Goal: Check status: Check status

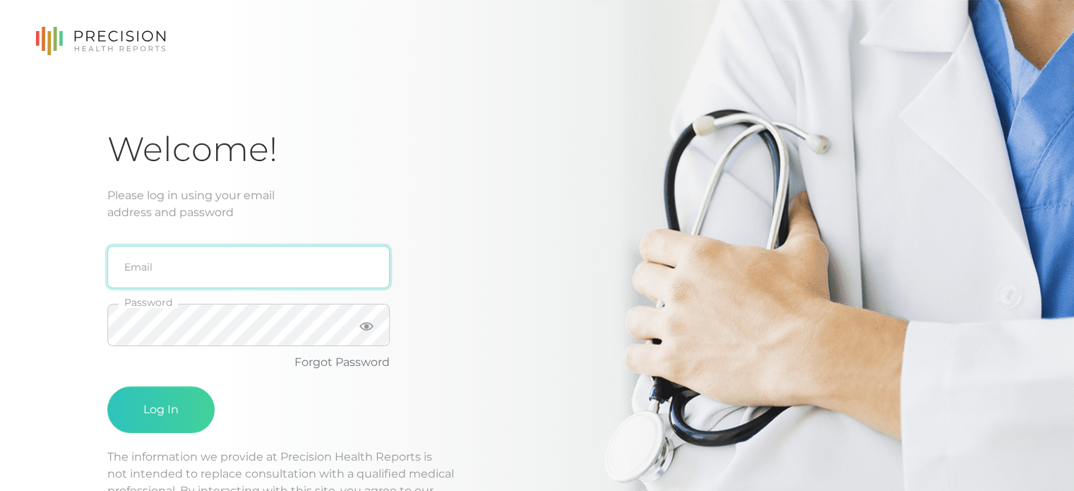
click at [179, 267] on input "email" at bounding box center [248, 267] width 283 height 42
type input "[PERSON_NAME][EMAIL_ADDRESS][DOMAIN_NAME]"
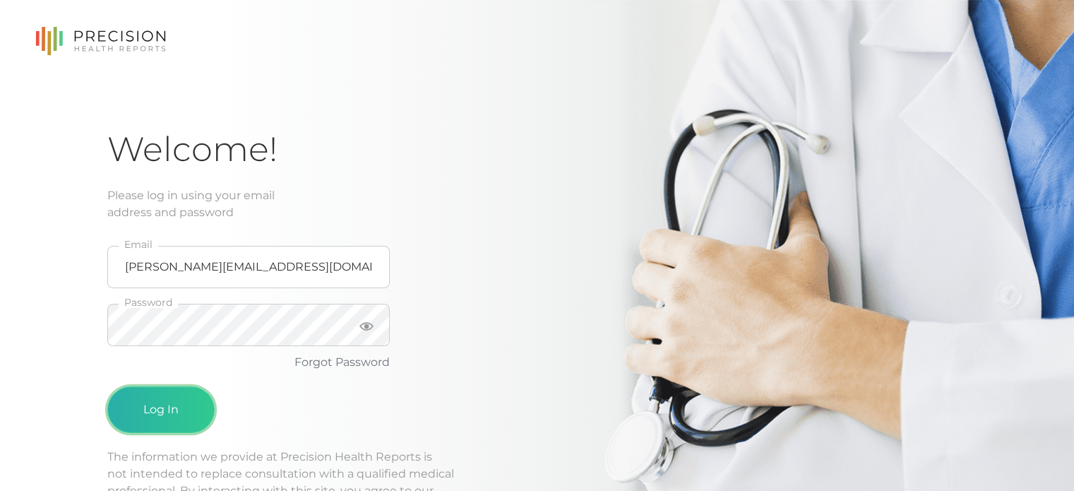
click at [181, 393] on button "Log In" at bounding box center [160, 409] width 107 height 47
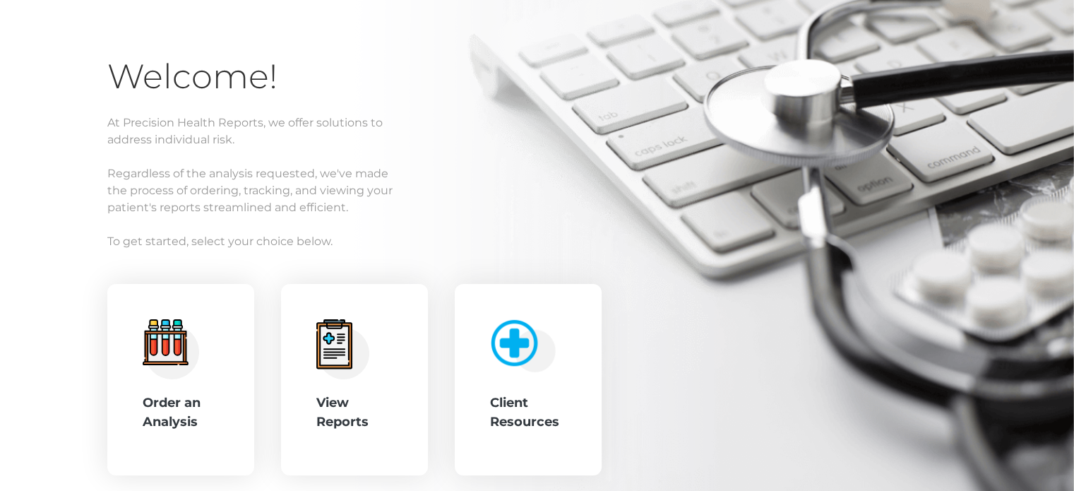
scroll to position [149, 0]
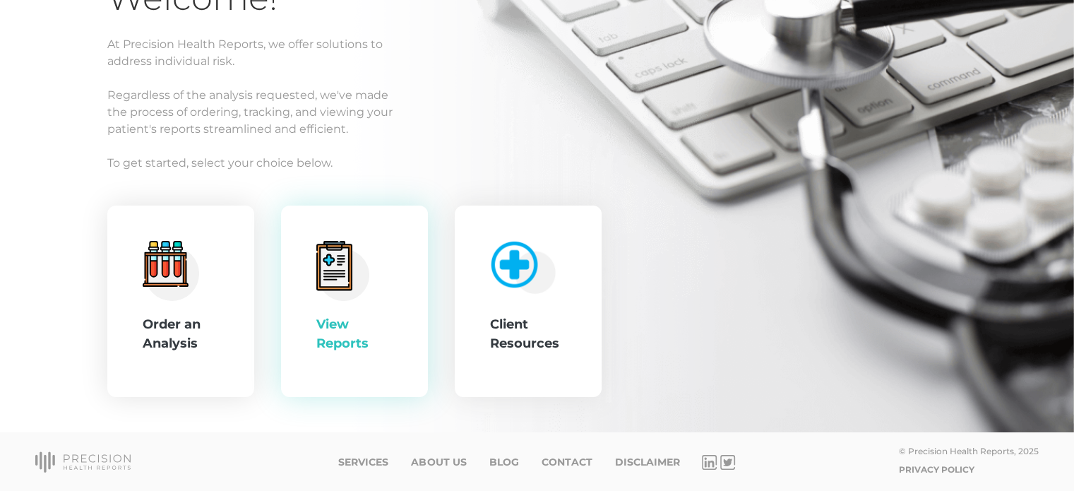
click at [340, 306] on div "View Reports" at bounding box center [354, 302] width 76 height 122
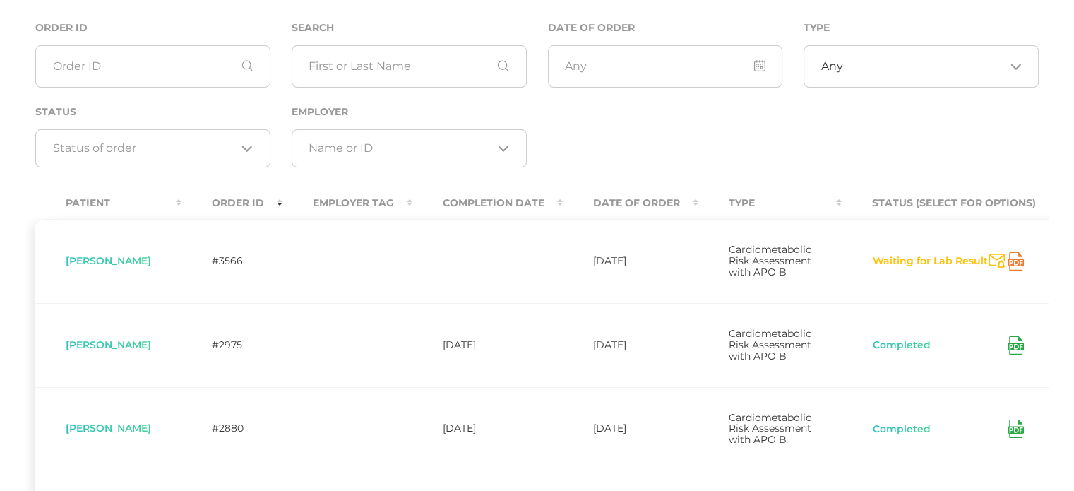
scroll to position [141, 0]
click at [1024, 265] on icon at bounding box center [1016, 260] width 16 height 18
click at [1003, 169] on div "Order ID Search Date of Order Type Any Loading... Status Loading... Employer Lo…" at bounding box center [537, 100] width 1025 height 164
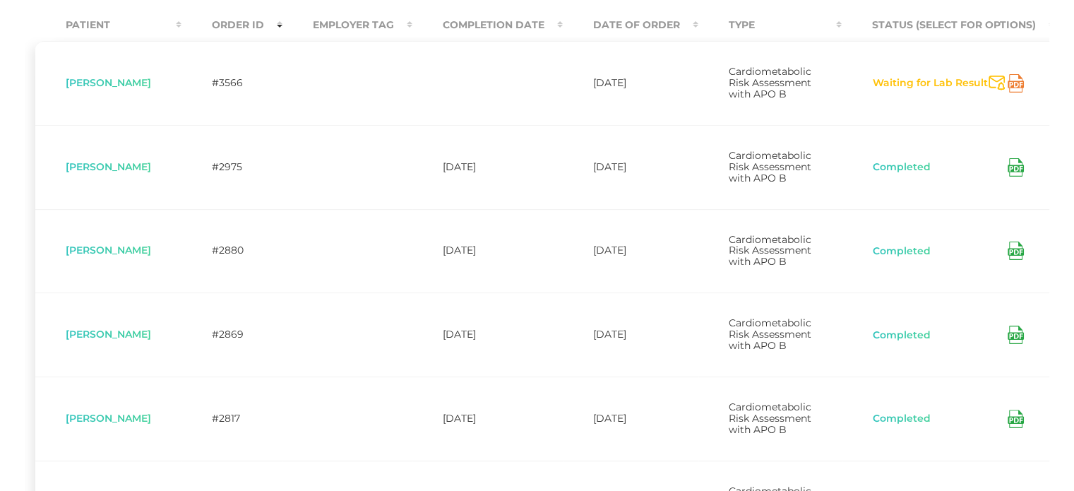
scroll to position [353, 0]
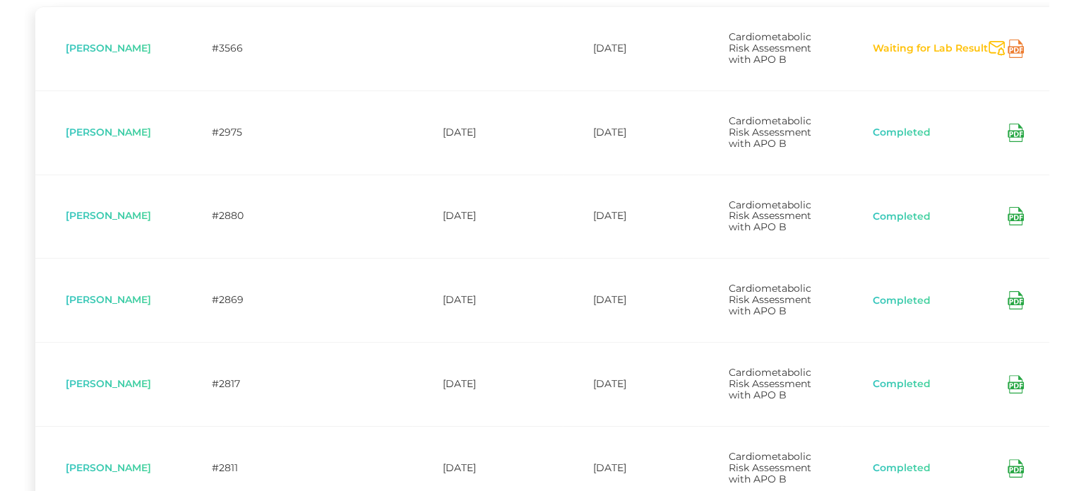
click at [1020, 142] on icon at bounding box center [1016, 133] width 16 height 18
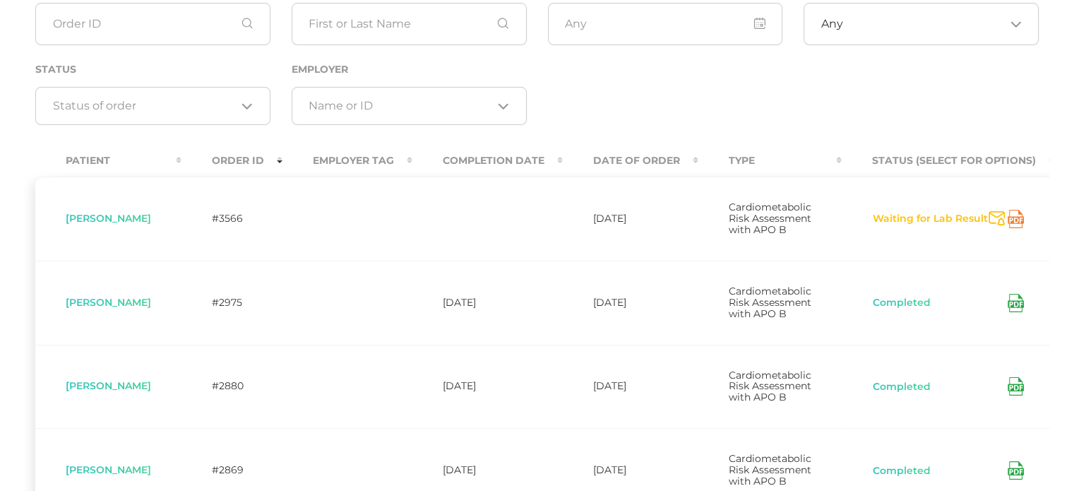
scroll to position [0, 0]
